Goal: Submit feedback/report problem

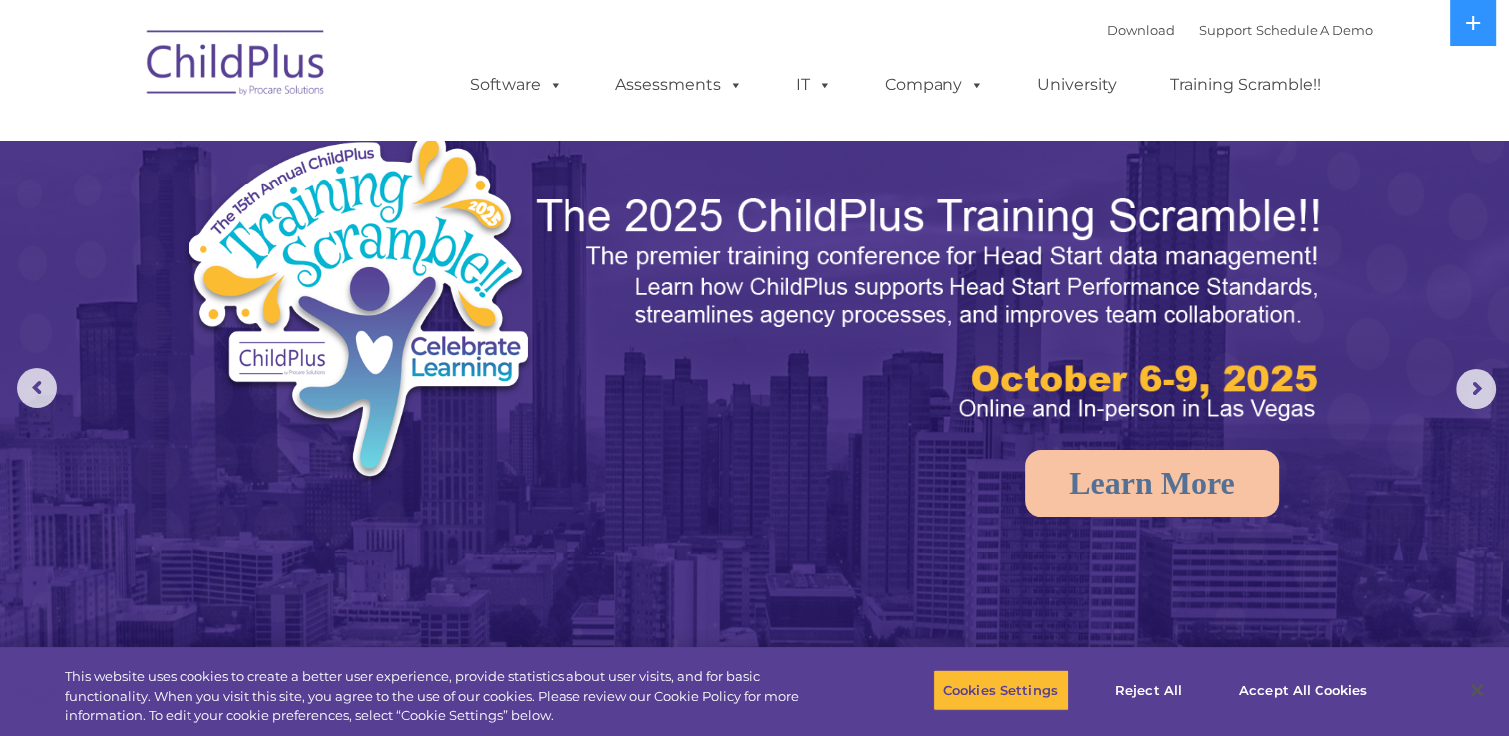
select select "MEDIUM"
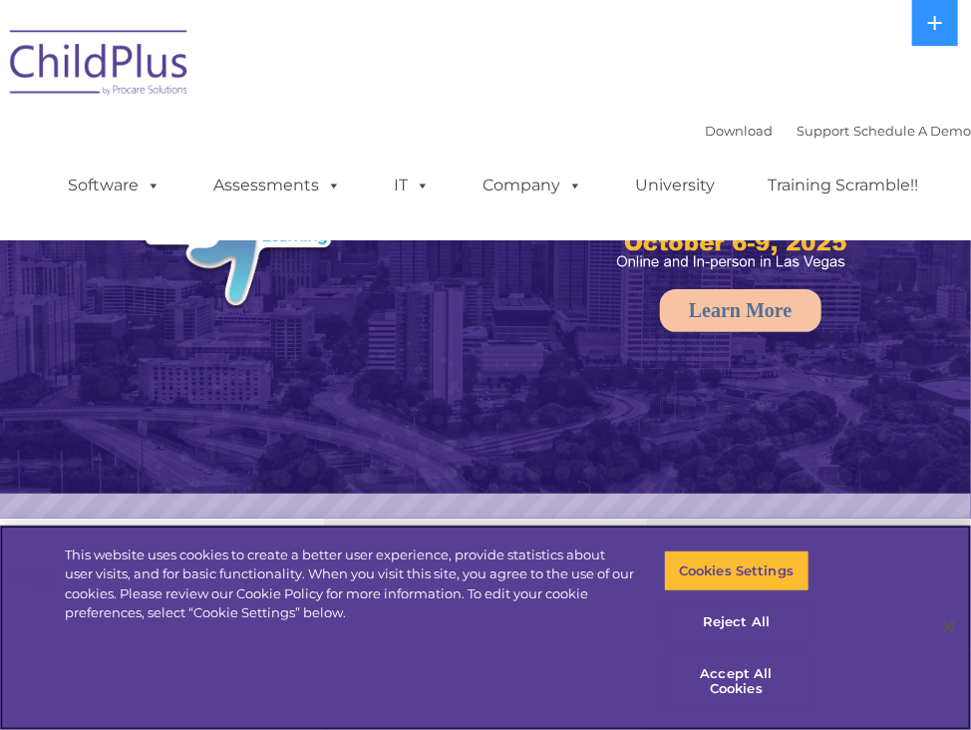
select select "MEDIUM"
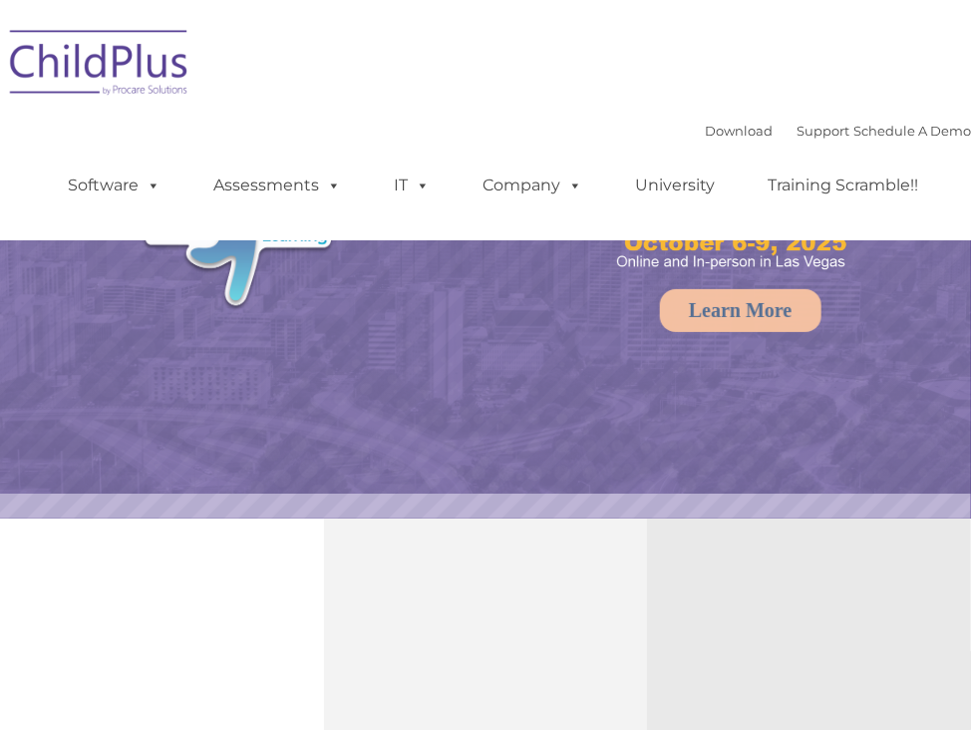
select select "MEDIUM"
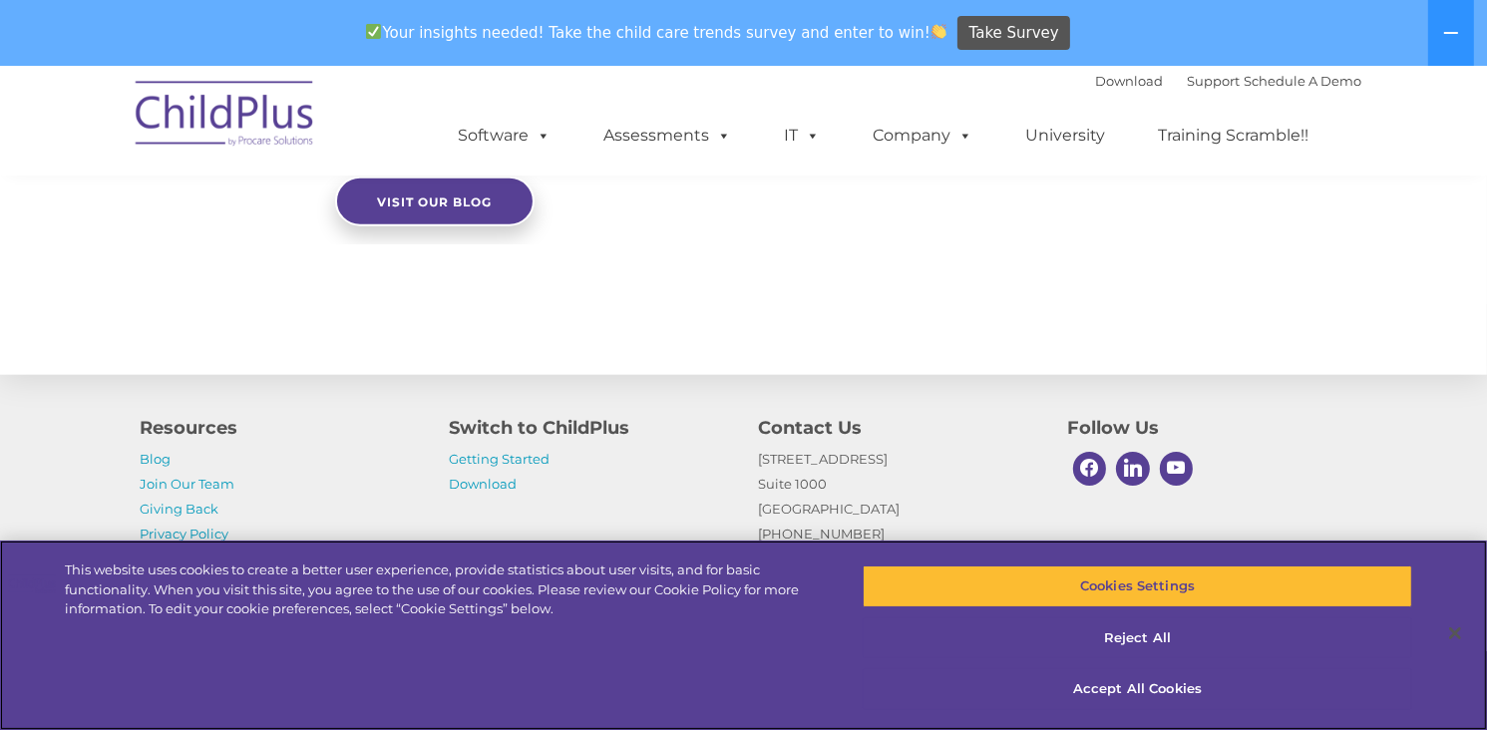
scroll to position [2616, 0]
